Goal: Task Accomplishment & Management: Use online tool/utility

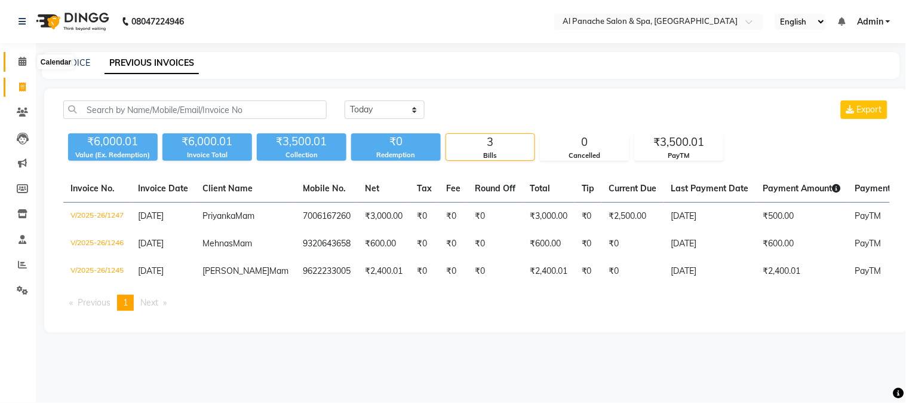
click at [20, 63] on icon at bounding box center [23, 61] width 8 height 9
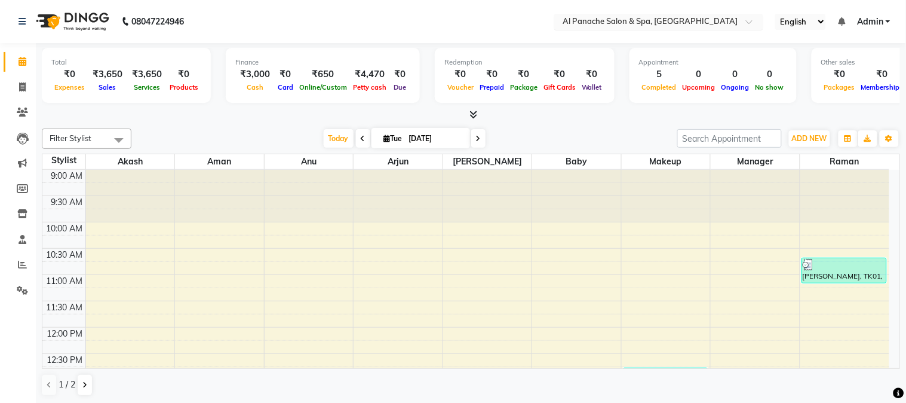
click at [635, 26] on input "text" at bounding box center [646, 23] width 173 height 12
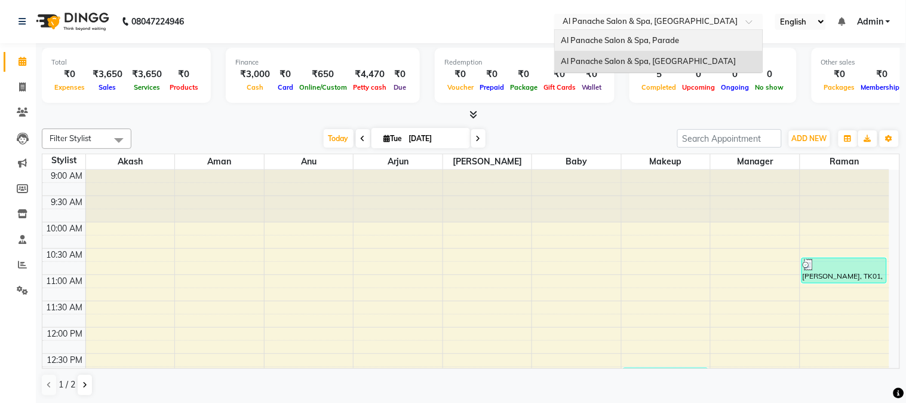
click at [634, 31] on div "Al Panache Salon & Spa, Parade" at bounding box center [659, 41] width 208 height 22
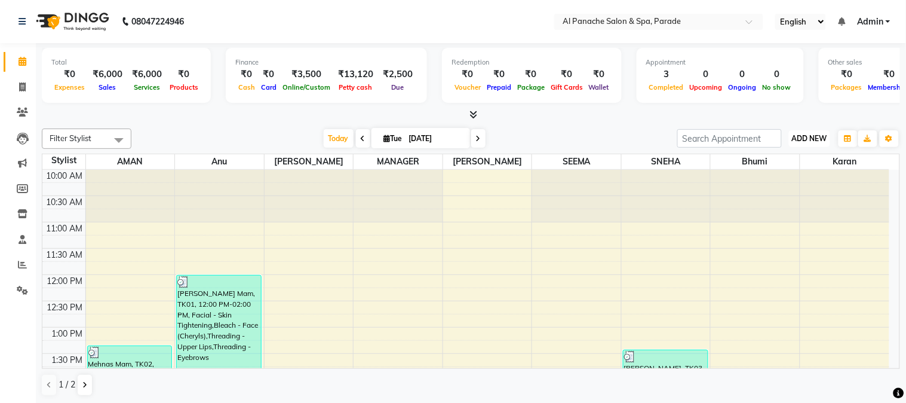
click at [801, 133] on button "ADD NEW Toggle Dropdown" at bounding box center [809, 138] width 41 height 17
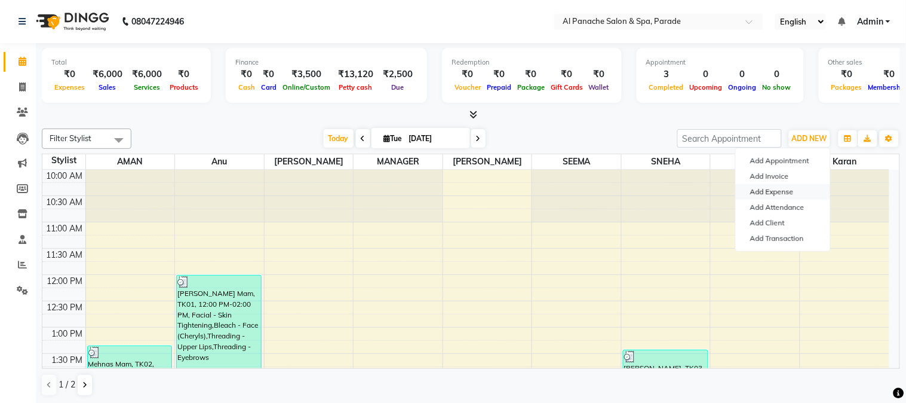
click at [784, 194] on link "Add Expense" at bounding box center [783, 192] width 94 height 16
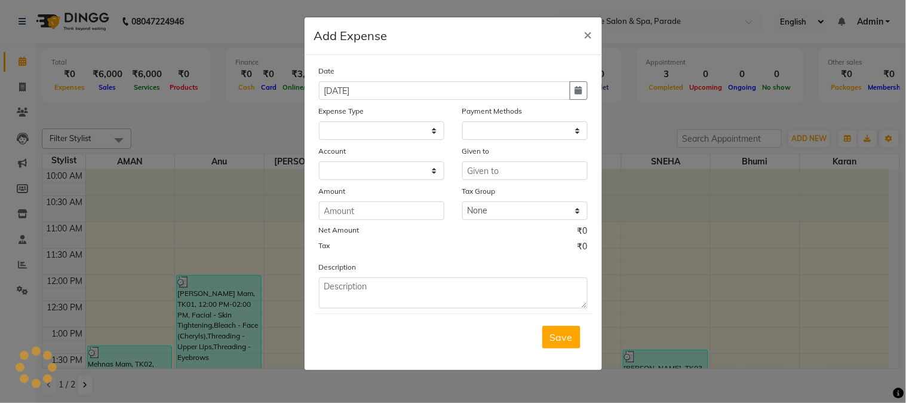
select select
select select "1"
select select "2323"
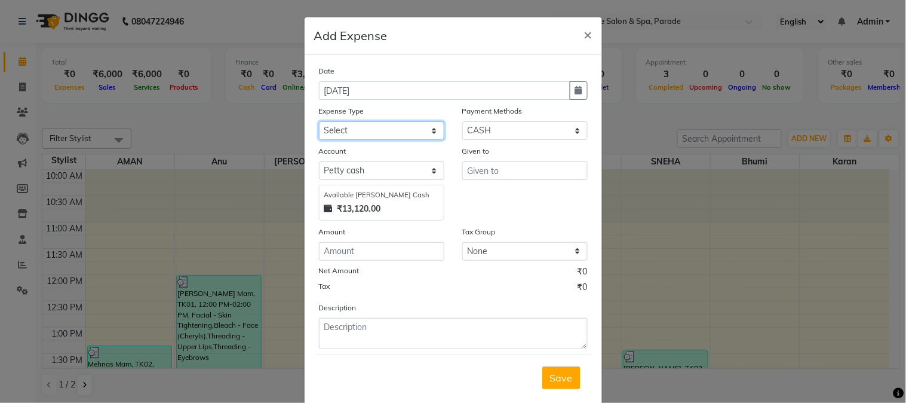
click at [396, 130] on select "Select Advance Salary Bank charges Car maintenance Cash transfer to bank Cash t…" at bounding box center [381, 130] width 125 height 19
select select "4765"
click at [319, 121] on select "Select Advance Salary Bank charges Car maintenance Cash transfer to bank Cash t…" at bounding box center [381, 130] width 125 height 19
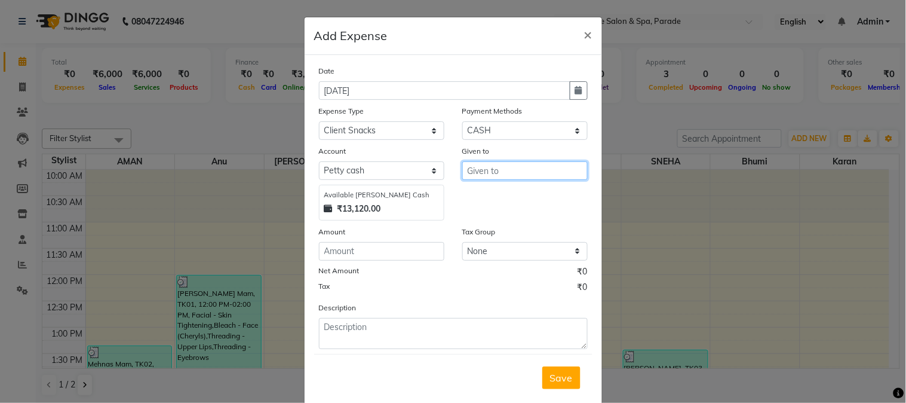
click at [506, 166] on input "text" at bounding box center [524, 170] width 125 height 19
type input "burger"
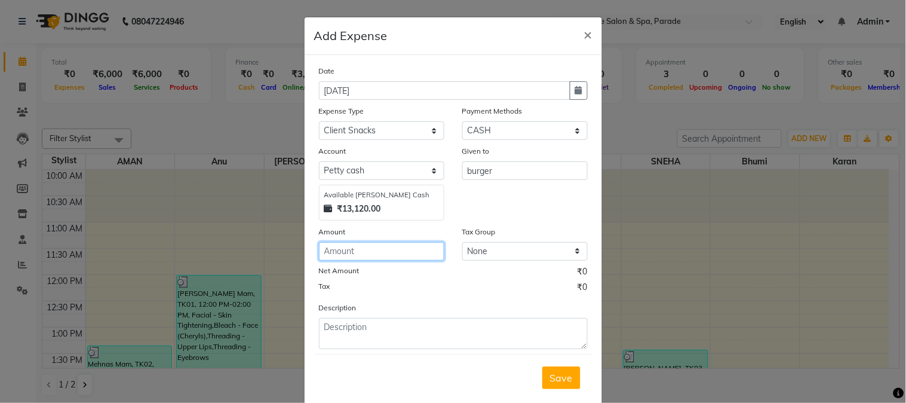
click at [389, 259] on input "number" at bounding box center [381, 251] width 125 height 19
type input "70"
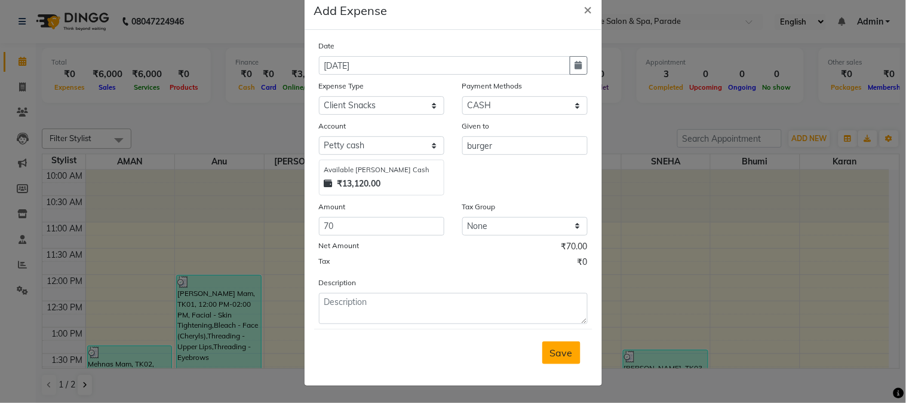
click at [566, 355] on span "Save" at bounding box center [561, 352] width 23 height 12
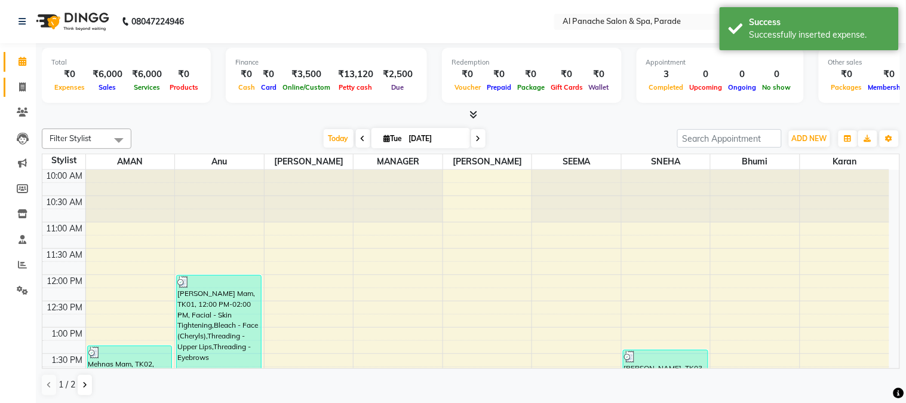
click at [10, 91] on link "Invoice" at bounding box center [18, 88] width 29 height 20
select select "service"
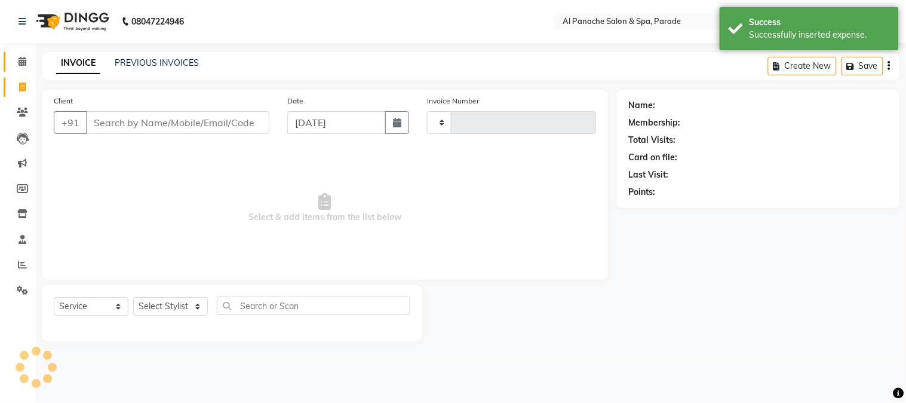
type input "1248"
select select "463"
click at [16, 58] on span at bounding box center [22, 62] width 21 height 14
